Goal: Information Seeking & Learning: Learn about a topic

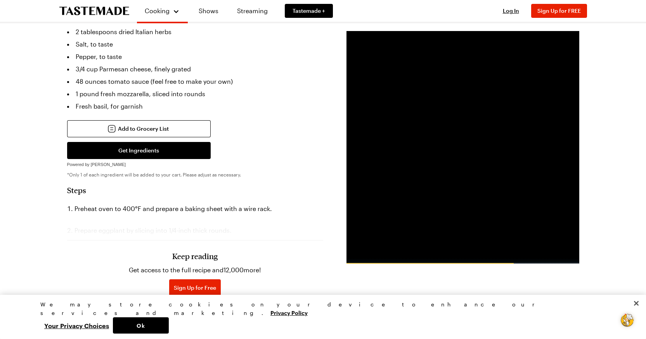
scroll to position [311, 0]
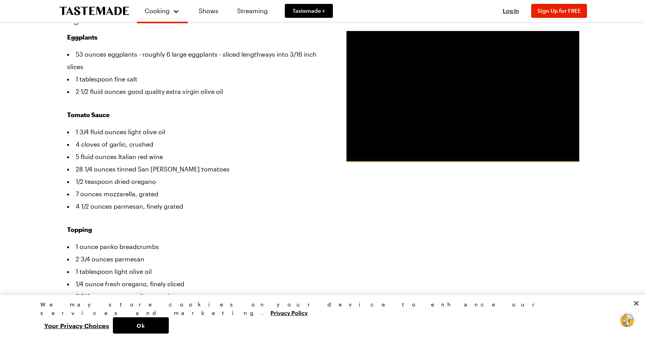
scroll to position [272, 0]
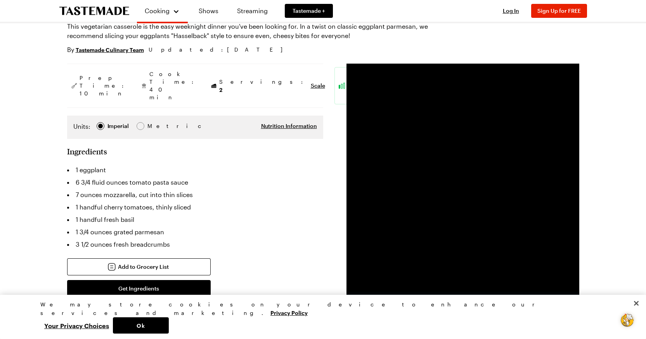
scroll to position [194, 0]
